Goal: Find specific page/section: Find specific page/section

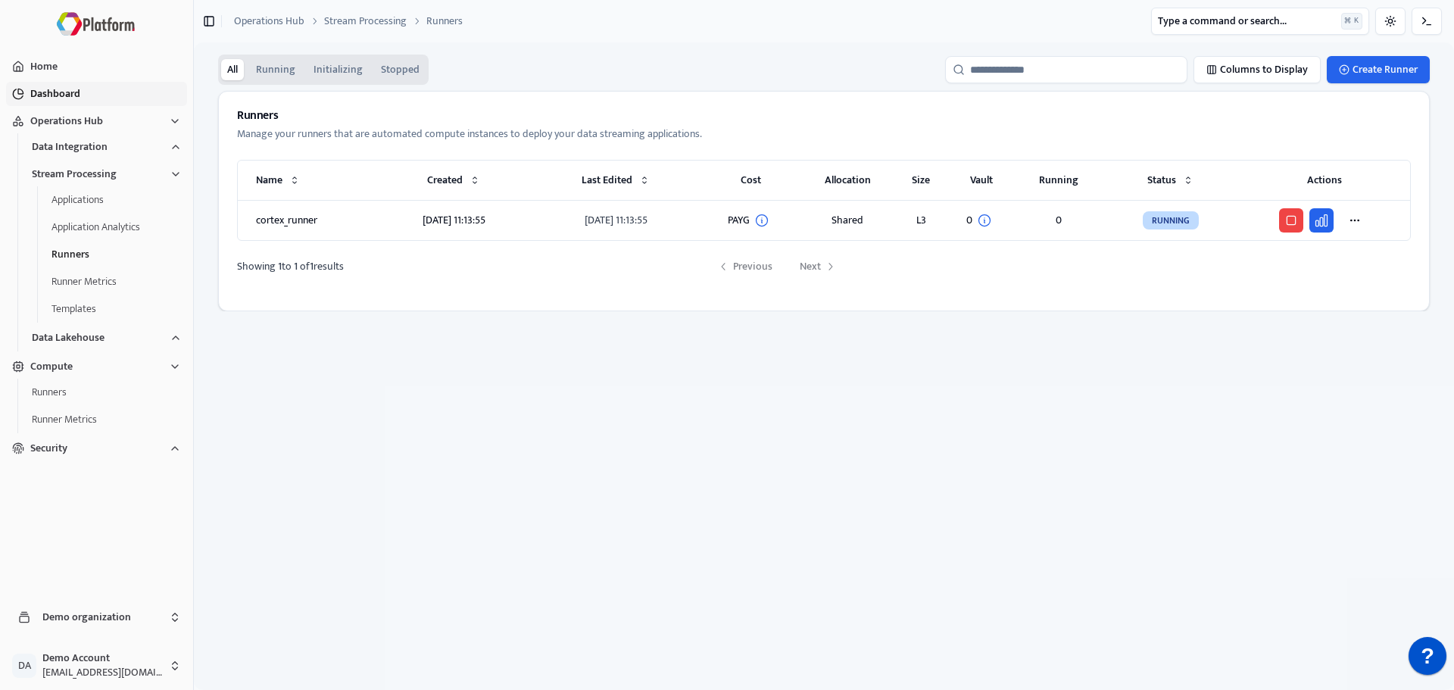
click at [72, 95] on button "Dashboard" at bounding box center [96, 94] width 181 height 24
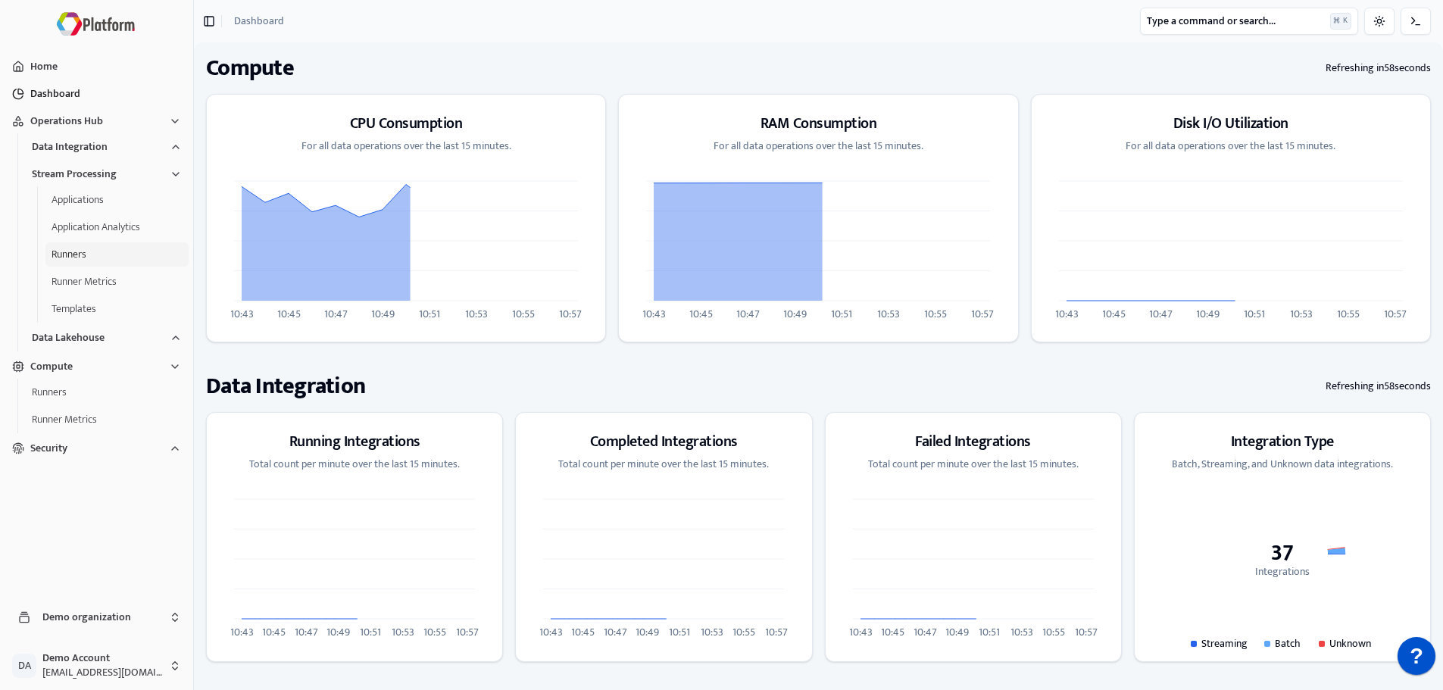
click at [92, 248] on button "Runners" at bounding box center [116, 254] width 143 height 24
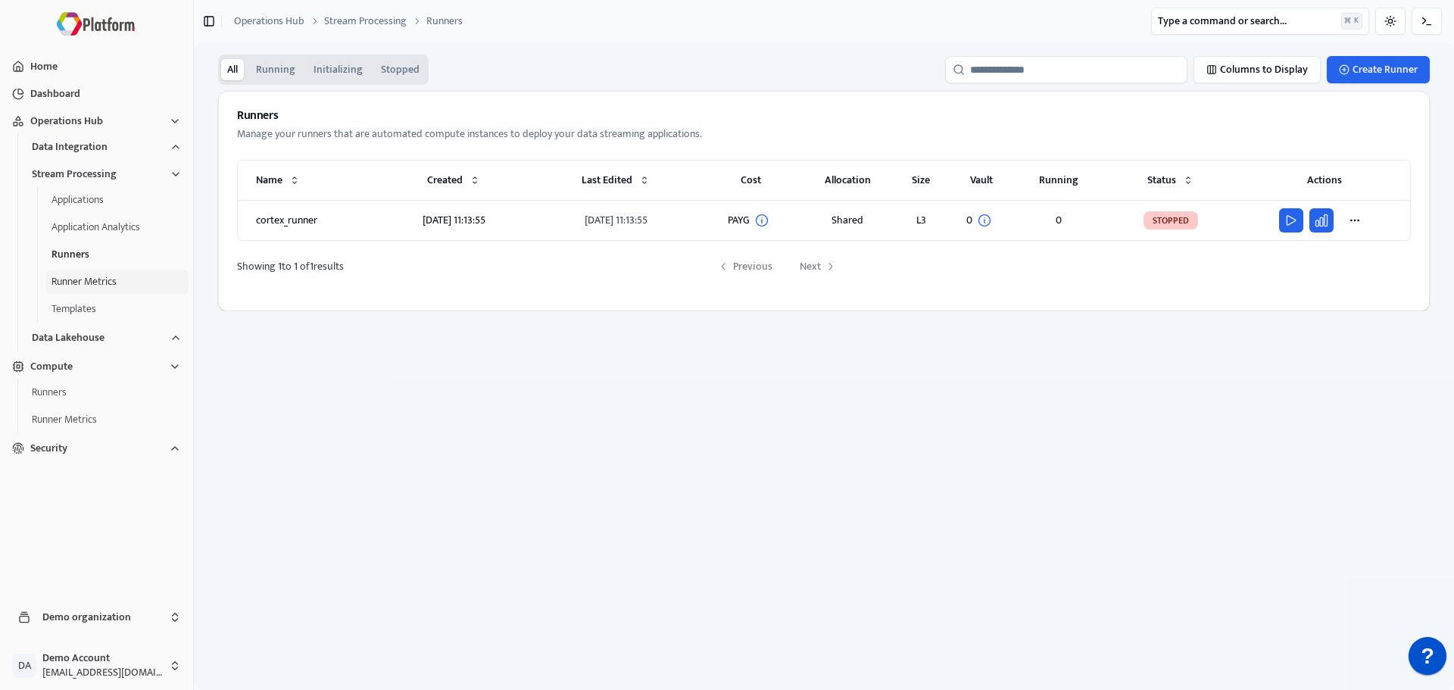
click at [85, 272] on button "Runner Metrics" at bounding box center [116, 282] width 143 height 24
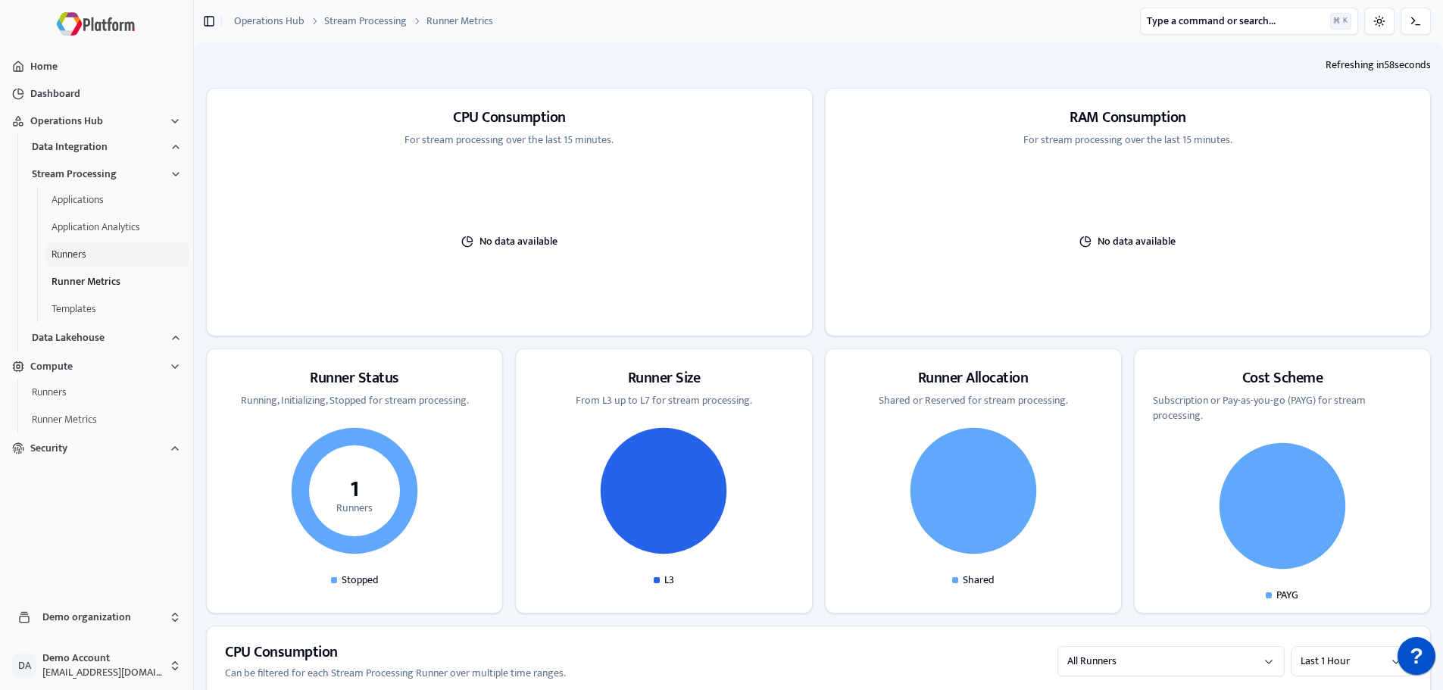
click at [64, 252] on button "Runners" at bounding box center [116, 254] width 143 height 24
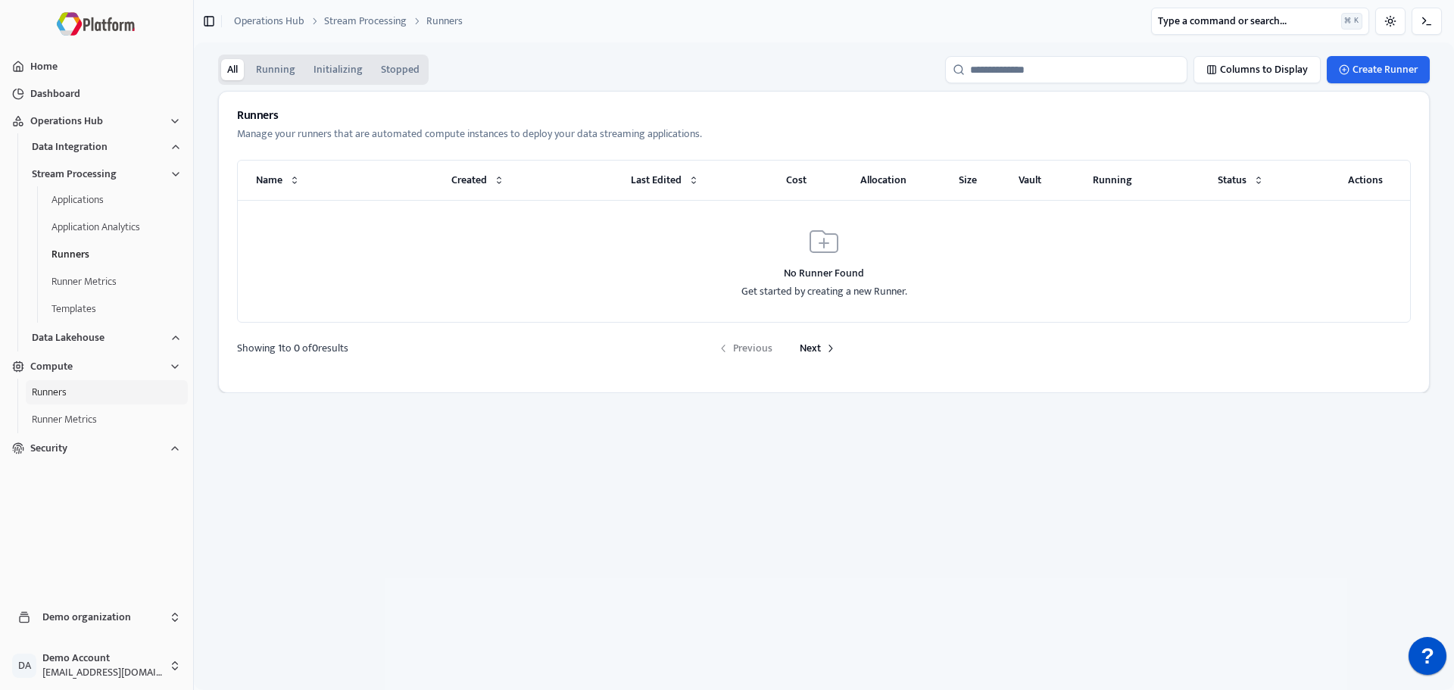
click at [94, 390] on button "Runners" at bounding box center [107, 392] width 162 height 24
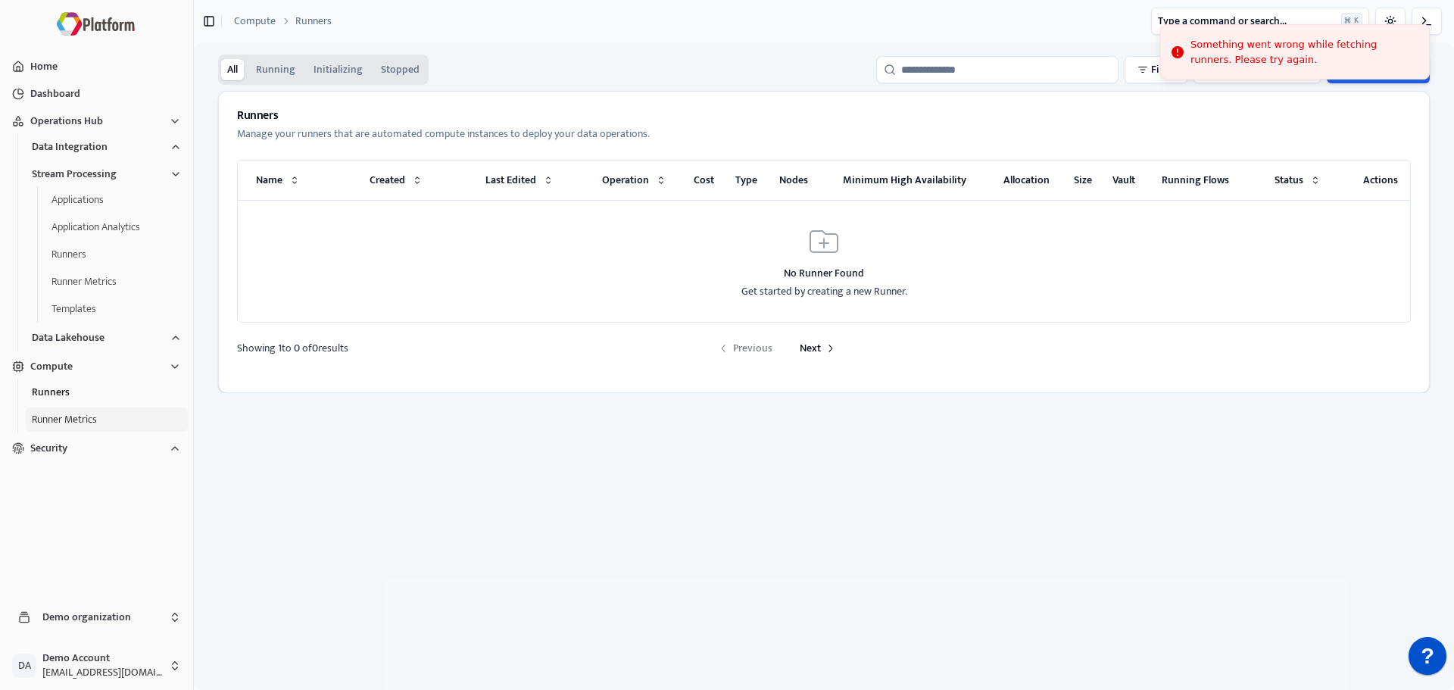
click at [111, 413] on button "Runner Metrics" at bounding box center [107, 420] width 162 height 24
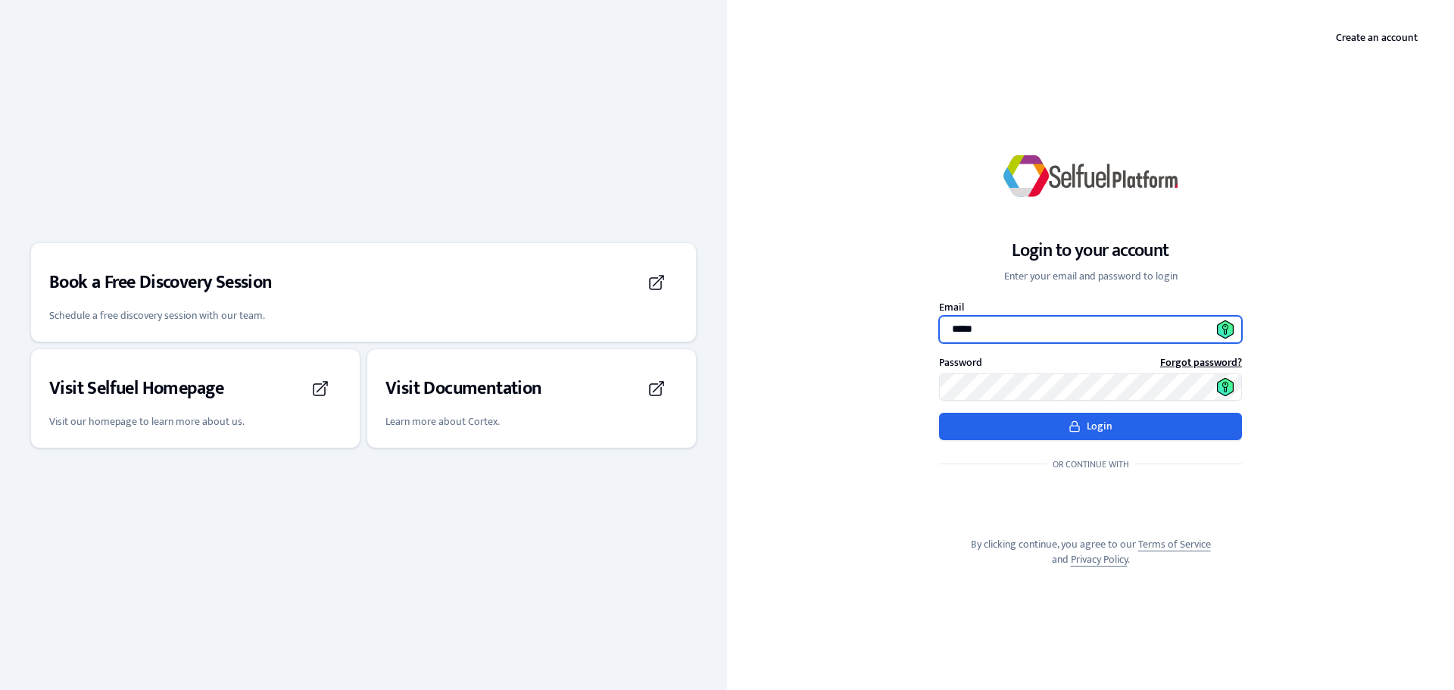
click at [1001, 331] on input "*****" at bounding box center [1090, 329] width 303 height 27
type input "**********"
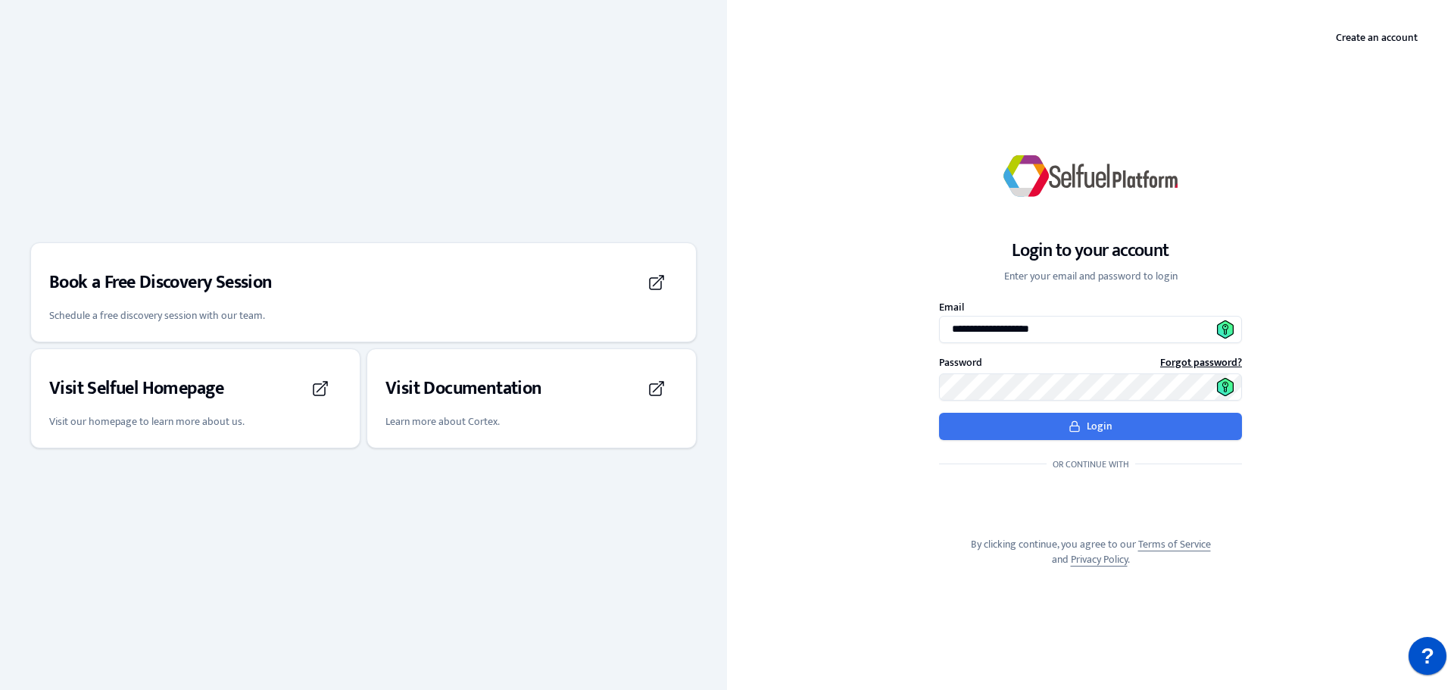
click at [1053, 431] on button "Login" at bounding box center [1090, 426] width 303 height 27
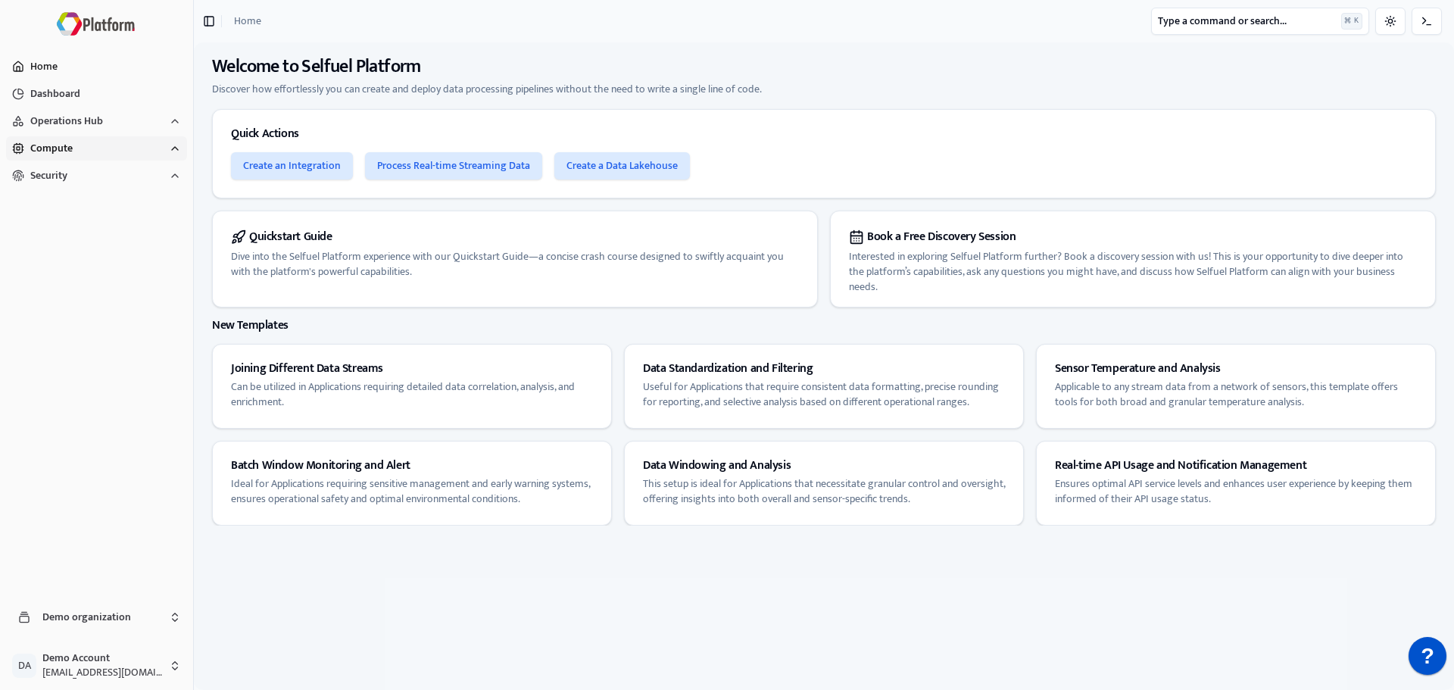
click at [86, 154] on button "Compute" at bounding box center [96, 148] width 181 height 24
click at [77, 180] on button "Runners" at bounding box center [107, 174] width 162 height 24
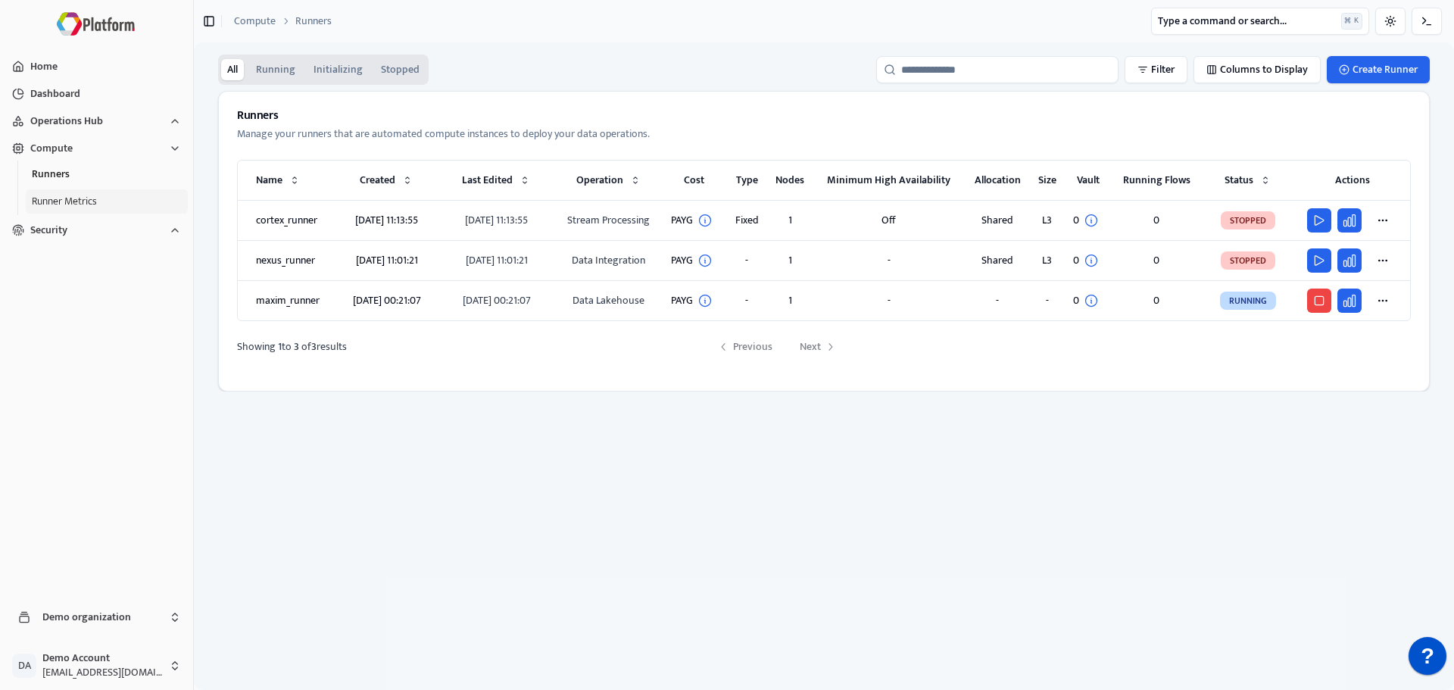
click at [84, 195] on button "Runner Metrics" at bounding box center [107, 201] width 162 height 24
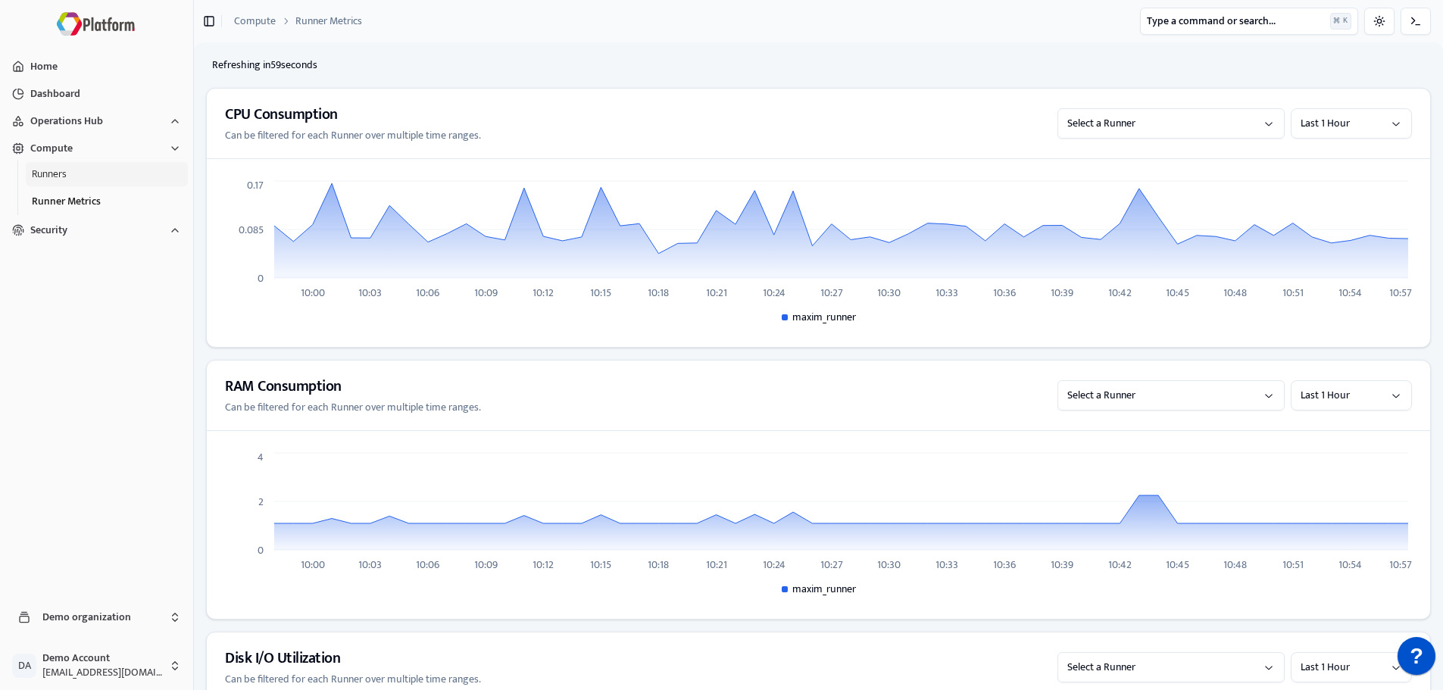
click at [83, 172] on button "Runners" at bounding box center [107, 174] width 162 height 24
